Goal: Navigation & Orientation: Find specific page/section

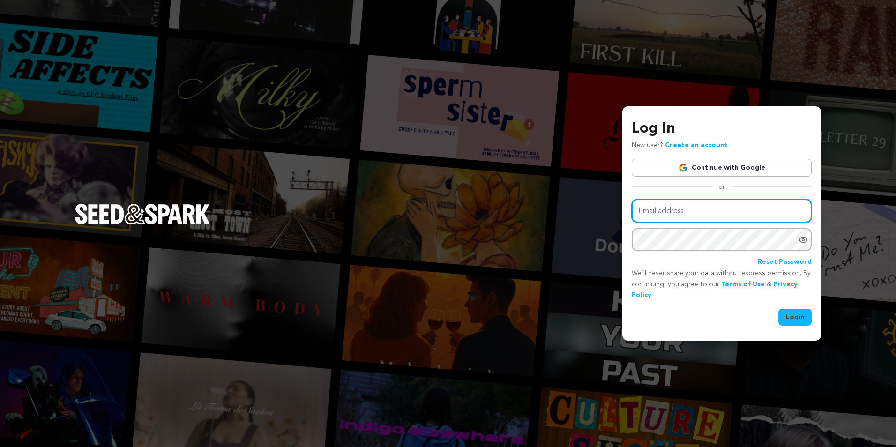
type input "[EMAIL_ADDRESS][DOMAIN_NAME]"
click at [793, 313] on button "Login" at bounding box center [794, 317] width 33 height 17
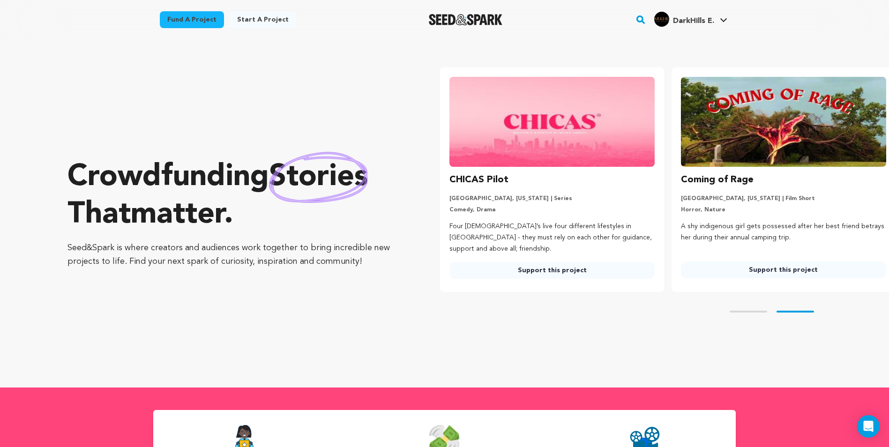
scroll to position [0, 239]
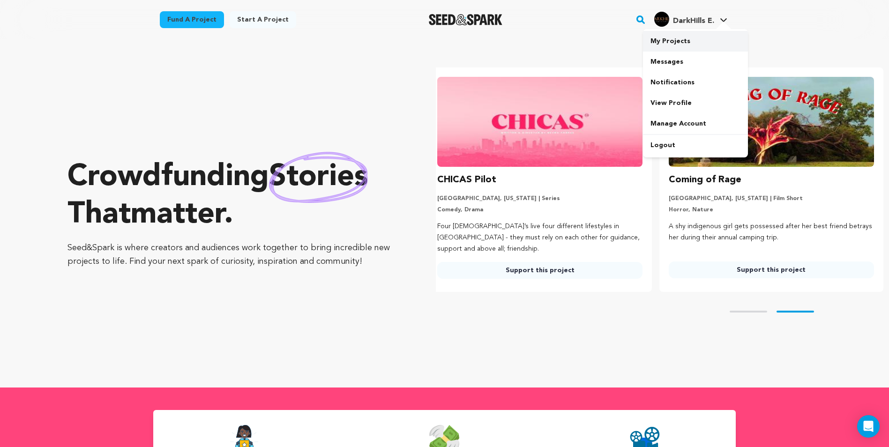
click at [671, 38] on link "My Projects" at bounding box center [695, 41] width 105 height 21
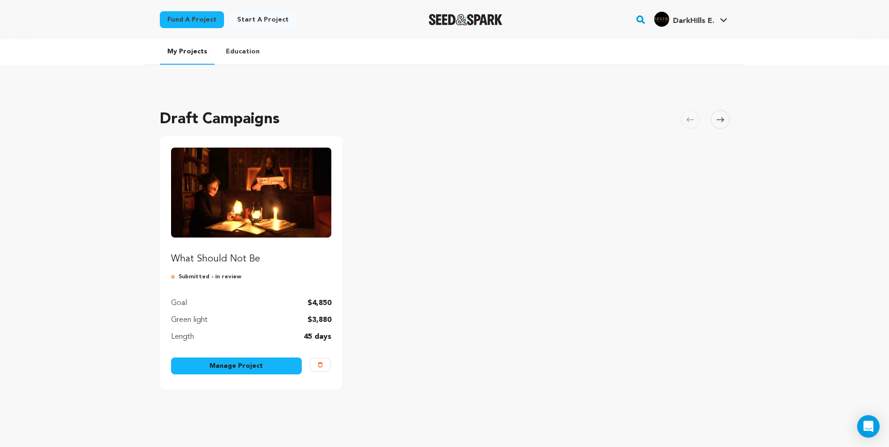
click at [201, 202] on img "Fund What Should Not Be" at bounding box center [251, 193] width 161 height 90
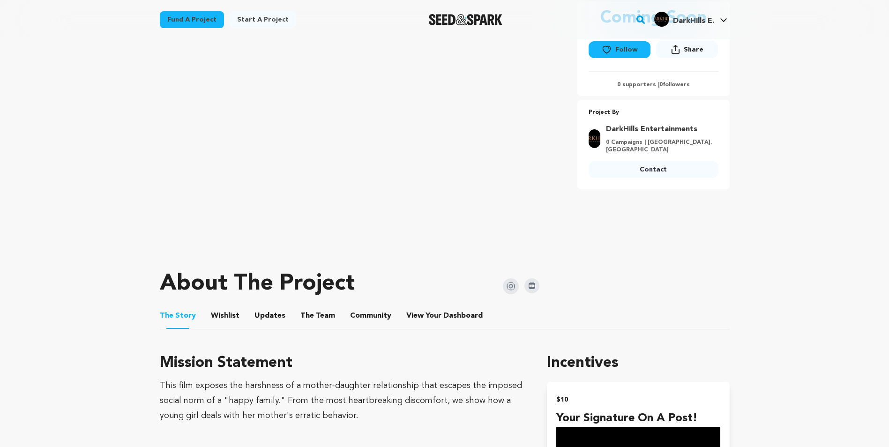
scroll to position [234, 0]
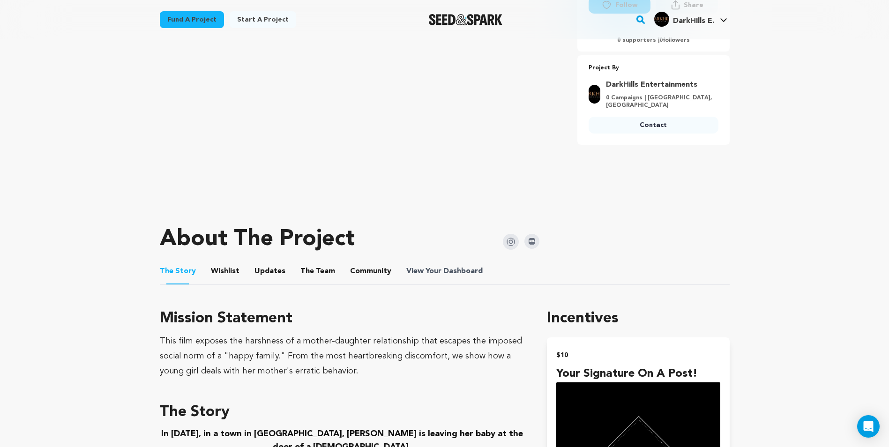
click at [424, 277] on span "View Your Dashboard" at bounding box center [445, 271] width 78 height 11
